Goal: Task Accomplishment & Management: Complete application form

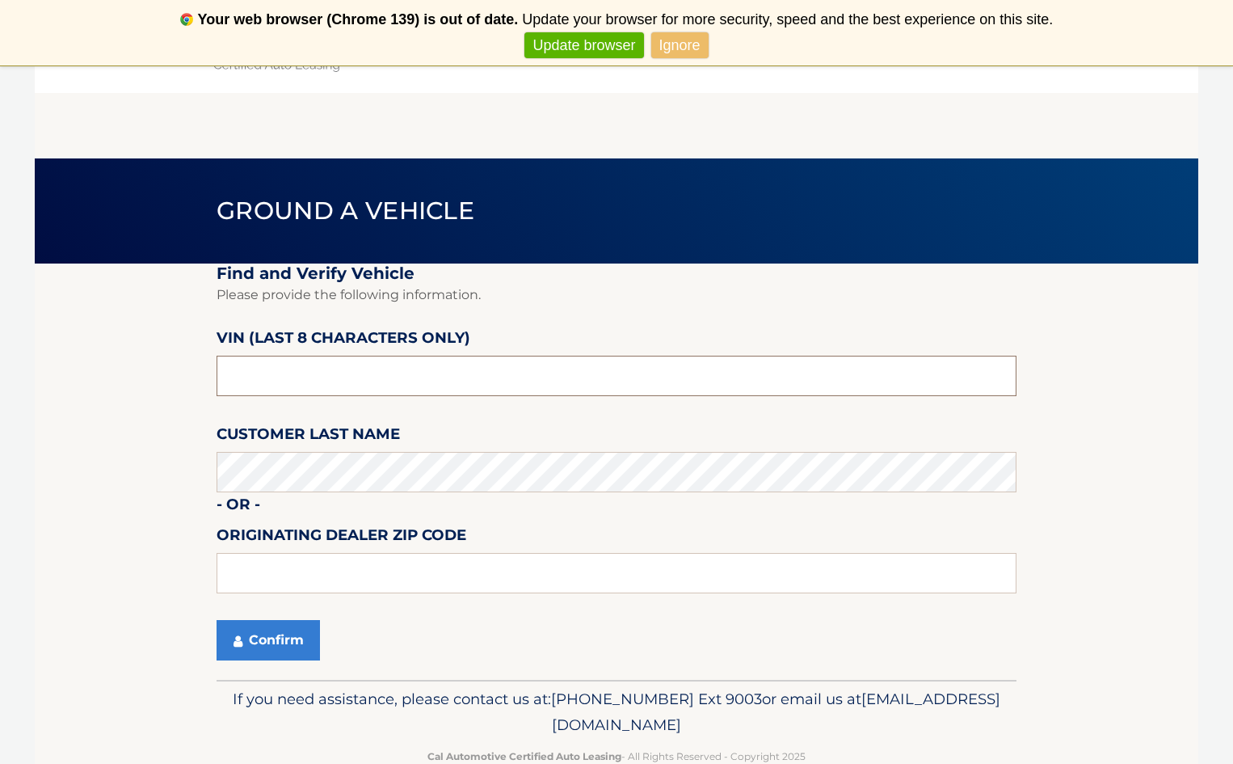
click at [427, 379] on input "text" at bounding box center [617, 376] width 800 height 40
type input "PH211779"
type input "33441"
click at [233, 649] on button "Confirm" at bounding box center [268, 640] width 103 height 40
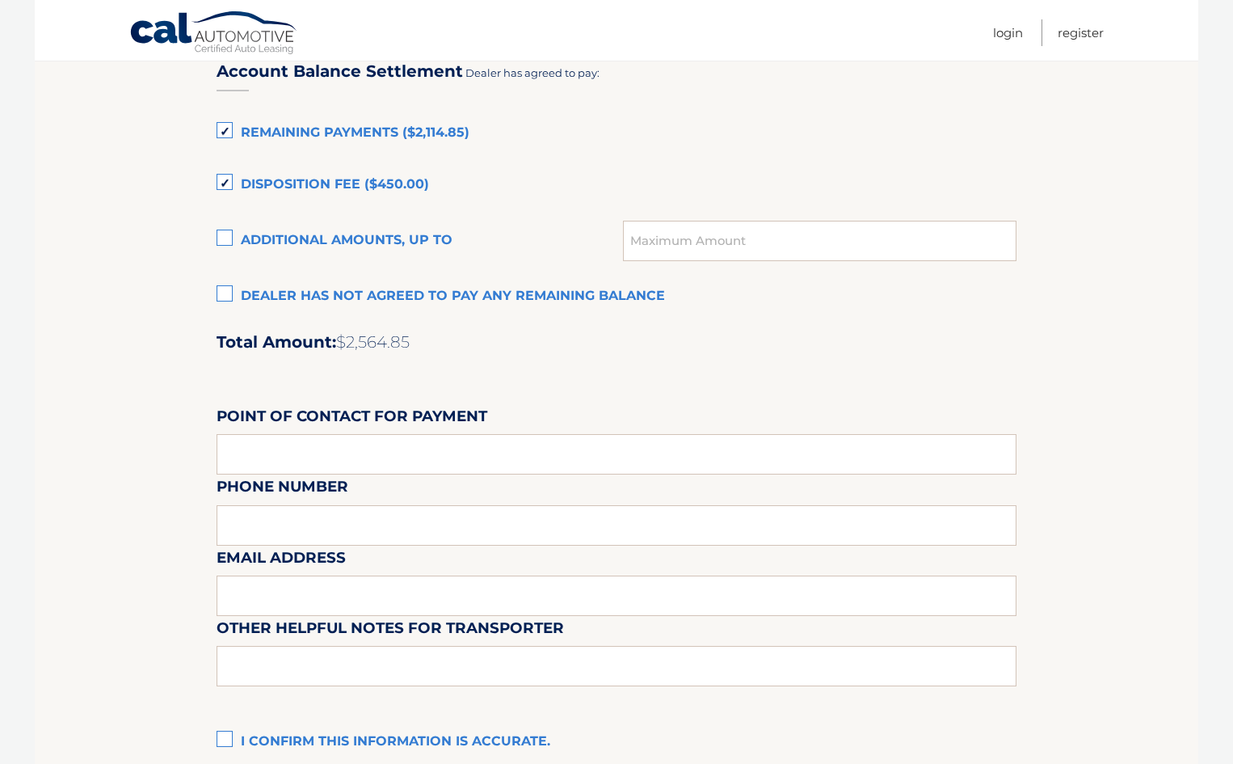
scroll to position [970, 0]
